Goal: Task Accomplishment & Management: Manage account settings

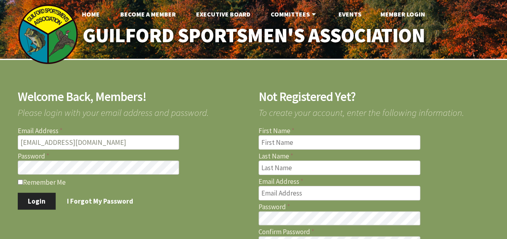
type input "[EMAIL_ADDRESS][DOMAIN_NAME]"
click at [31, 205] on button "Login" at bounding box center [37, 201] width 38 height 17
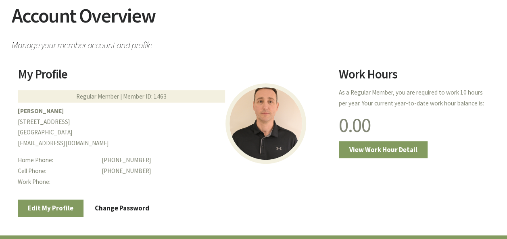
scroll to position [129, 0]
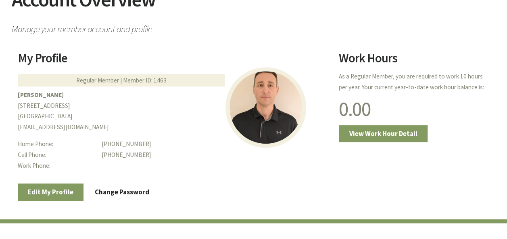
drag, startPoint x: 502, startPoint y: 4, endPoint x: 229, endPoint y: 24, distance: 274.1
click at [229, 24] on span "Manage your member account and profile" at bounding box center [254, 27] width 484 height 14
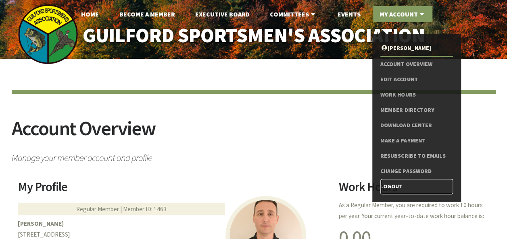
click at [392, 190] on link "Logout" at bounding box center [416, 186] width 72 height 15
